Goal: Feedback & Contribution: Submit feedback/report problem

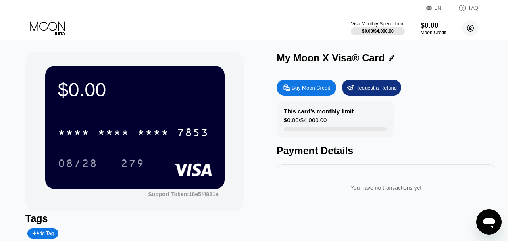
click at [471, 29] on icon at bounding box center [471, 28] width 4 height 4
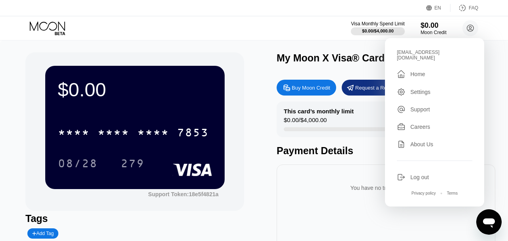
click at [263, 42] on div "$0.00 * * * * * * * * * * * * 7853 08/28 279 Support Token: 18e5f4821a Tags Add…" at bounding box center [254, 182] width 508 height 283
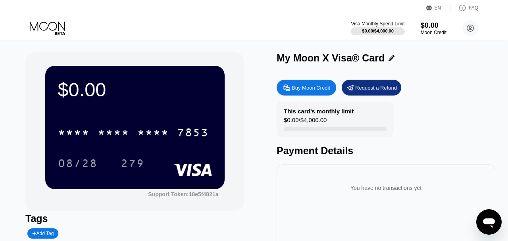
click at [389, 58] on icon at bounding box center [392, 58] width 6 height 6
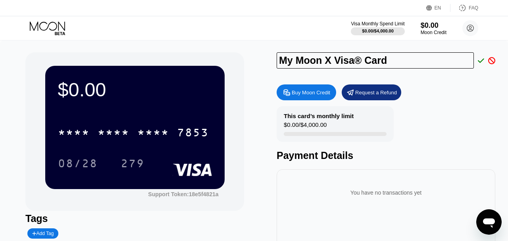
click at [441, 79] on div "My Moon X Visa® Card Buy Moon Credit Request a Refund This card’s monthly limit…" at bounding box center [386, 180] width 219 height 256
click at [491, 58] on icon at bounding box center [491, 60] width 7 height 7
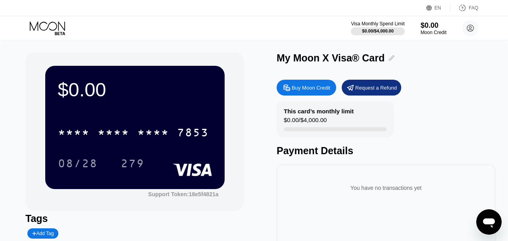
click at [389, 60] on icon at bounding box center [392, 58] width 6 height 6
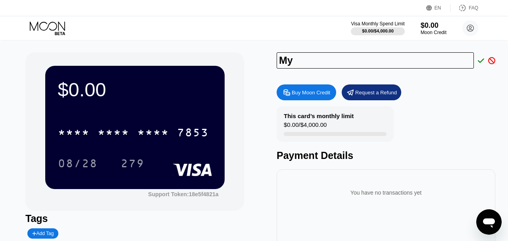
type input "M"
type input "[PERSON_NAME]"
click at [482, 60] on icon at bounding box center [481, 60] width 6 height 7
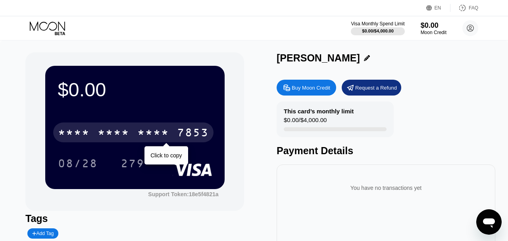
click at [143, 134] on div "* * * *" at bounding box center [153, 133] width 32 height 13
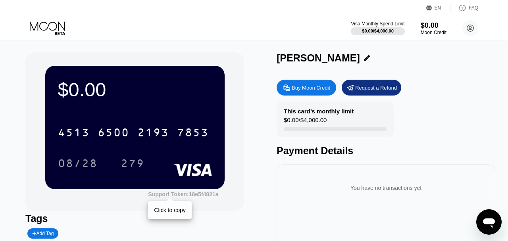
click at [191, 194] on div "Support Token: 18e5f4821a" at bounding box center [183, 194] width 70 height 6
click at [471, 30] on circle at bounding box center [471, 28] width 16 height 16
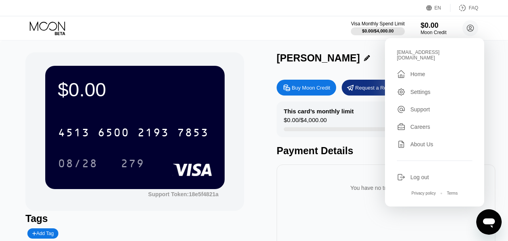
click at [425, 106] on div "Support" at bounding box center [420, 109] width 19 height 6
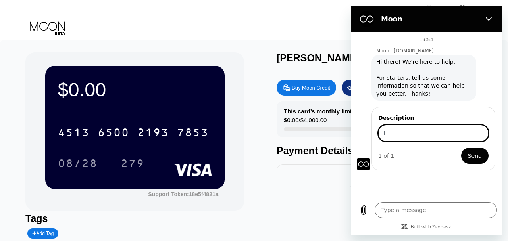
type input "I"
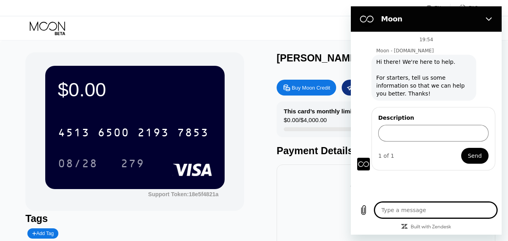
click at [401, 213] on textarea at bounding box center [436, 211] width 122 height 16
click at [234, 41] on div "$0.00 4513 6500 2193 7853 08/28 279 Support Token: 18e5f4821a Tags Add Tag [PER…" at bounding box center [254, 182] width 508 height 283
click at [492, 19] on icon "Close" at bounding box center [489, 19] width 6 height 6
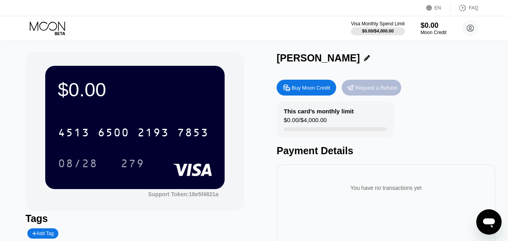
click at [387, 90] on div "Request a Refund" at bounding box center [376, 88] width 42 height 7
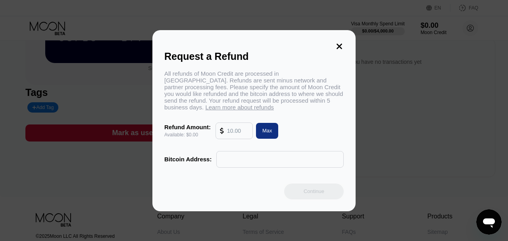
scroll to position [123, 0]
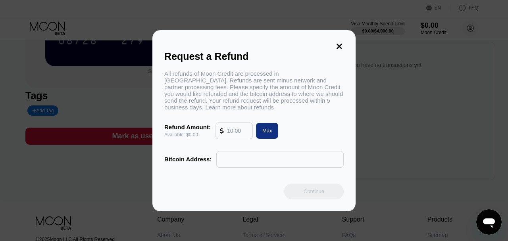
click at [339, 44] on icon at bounding box center [340, 47] width 6 height 6
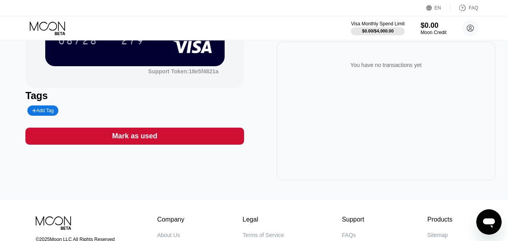
scroll to position [0, 0]
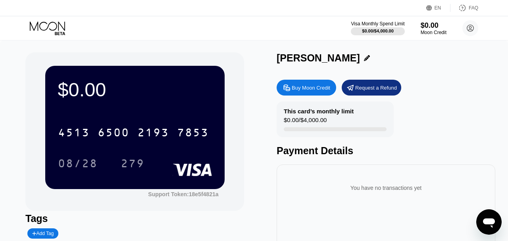
click at [488, 223] on icon "Open messaging window" at bounding box center [489, 224] width 12 height 10
type textarea "x"
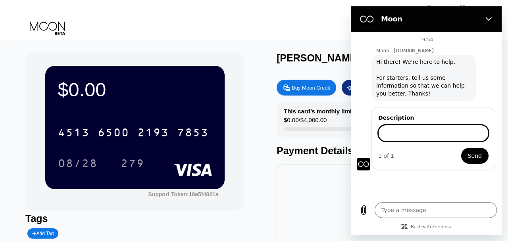
click at [419, 130] on input "Description" at bounding box center [433, 133] width 110 height 17
type input "I request for a refund"
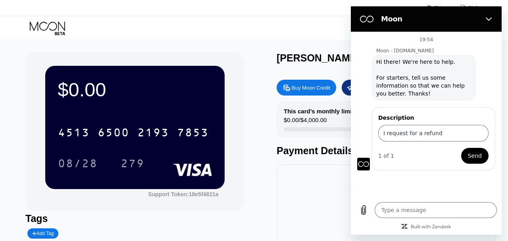
click at [471, 158] on span "Send" at bounding box center [475, 156] width 14 height 10
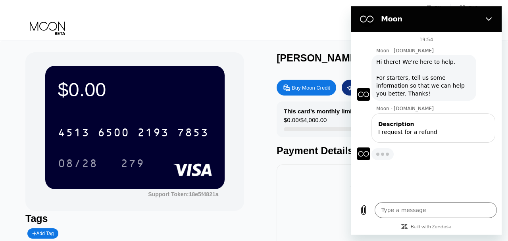
type textarea "x"
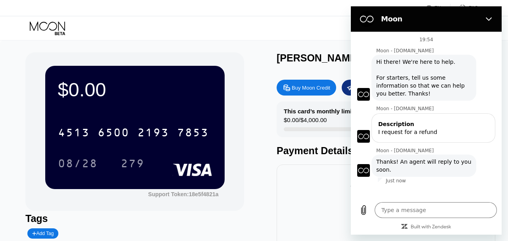
click at [319, 177] on div "You have no transactions yet" at bounding box center [386, 185] width 206 height 28
click at [429, 213] on textarea at bounding box center [436, 211] width 122 height 16
type textarea "O"
type textarea "x"
type textarea "Ok"
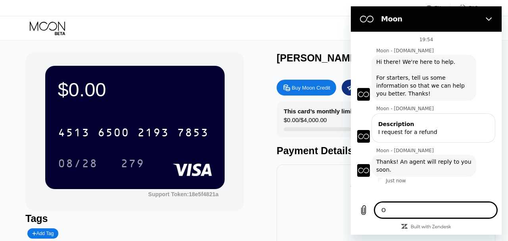
type textarea "x"
type textarea "Oka"
type textarea "x"
type textarea "Okay"
type textarea "x"
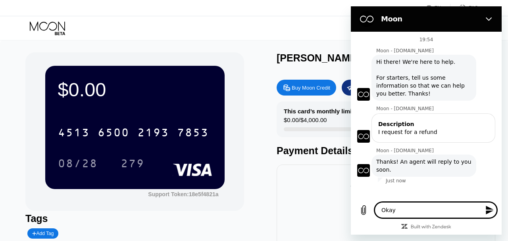
type textarea "Okay"
type textarea "x"
type textarea "Okay t"
type textarea "x"
type textarea "Okay th"
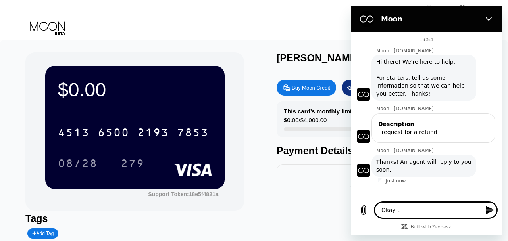
type textarea "x"
type textarea "Okay tha"
type textarea "x"
type textarea "Okay than"
type textarea "x"
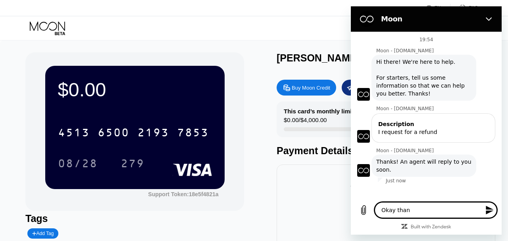
type textarea "Okay thanl"
type textarea "x"
type textarea "Okay thanly"
type textarea "x"
type textarea "Okay thanl"
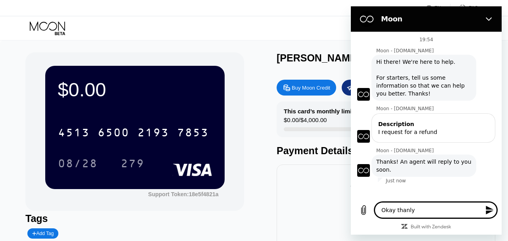
type textarea "x"
type textarea "Okay than"
type textarea "x"
type textarea "Okay thank"
type textarea "x"
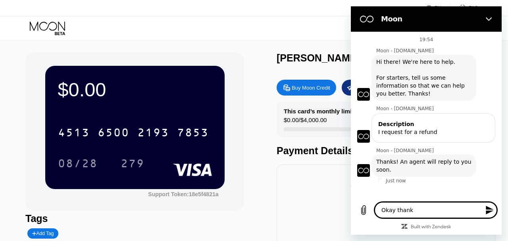
type textarea "Okay thank"
type textarea "x"
type textarea "Okay thank y"
type textarea "x"
type textarea "Okay thank yo"
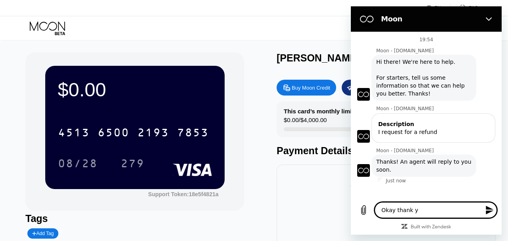
type textarea "x"
type textarea "Okay thank you"
type textarea "x"
type textarea "Okay thank you"
type textarea "x"
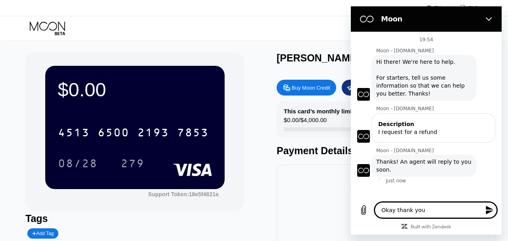
type textarea "Okay thank you"
click at [490, 209] on icon "Send message" at bounding box center [490, 210] width 8 height 9
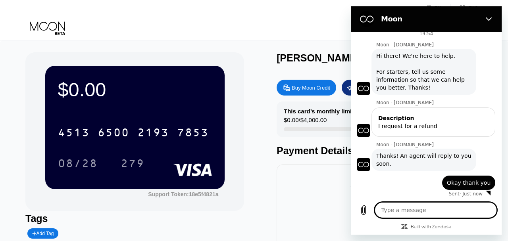
scroll to position [8, 0]
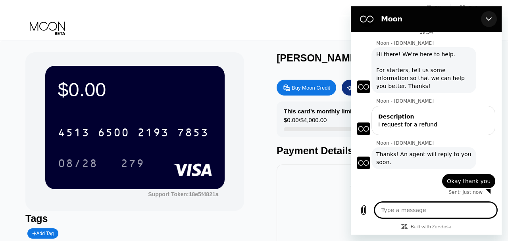
click at [490, 16] on icon "Close" at bounding box center [489, 19] width 6 height 6
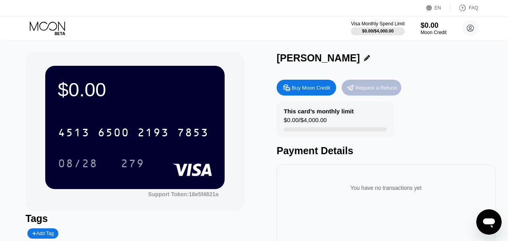
click at [386, 87] on div "Request a Refund" at bounding box center [376, 88] width 42 height 7
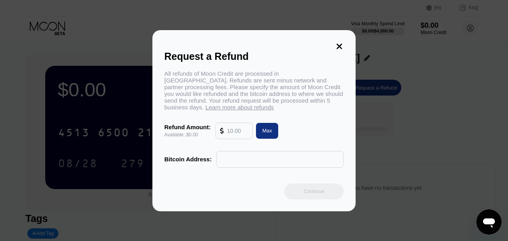
click at [342, 42] on icon at bounding box center [339, 46] width 9 height 9
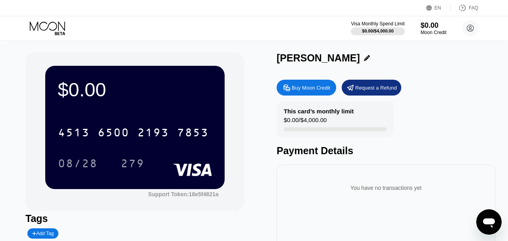
click at [485, 219] on icon "Open messaging window" at bounding box center [489, 224] width 12 height 10
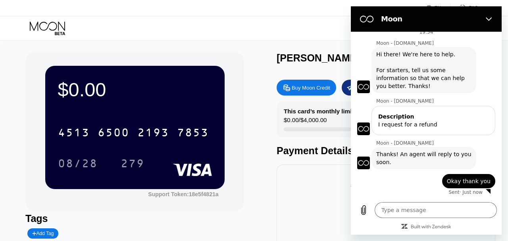
click at [308, 197] on div "You have no transactions yet" at bounding box center [386, 188] width 206 height 22
click at [491, 19] on icon "Close" at bounding box center [489, 19] width 6 height 6
type textarea "x"
